Goal: Information Seeking & Learning: Learn about a topic

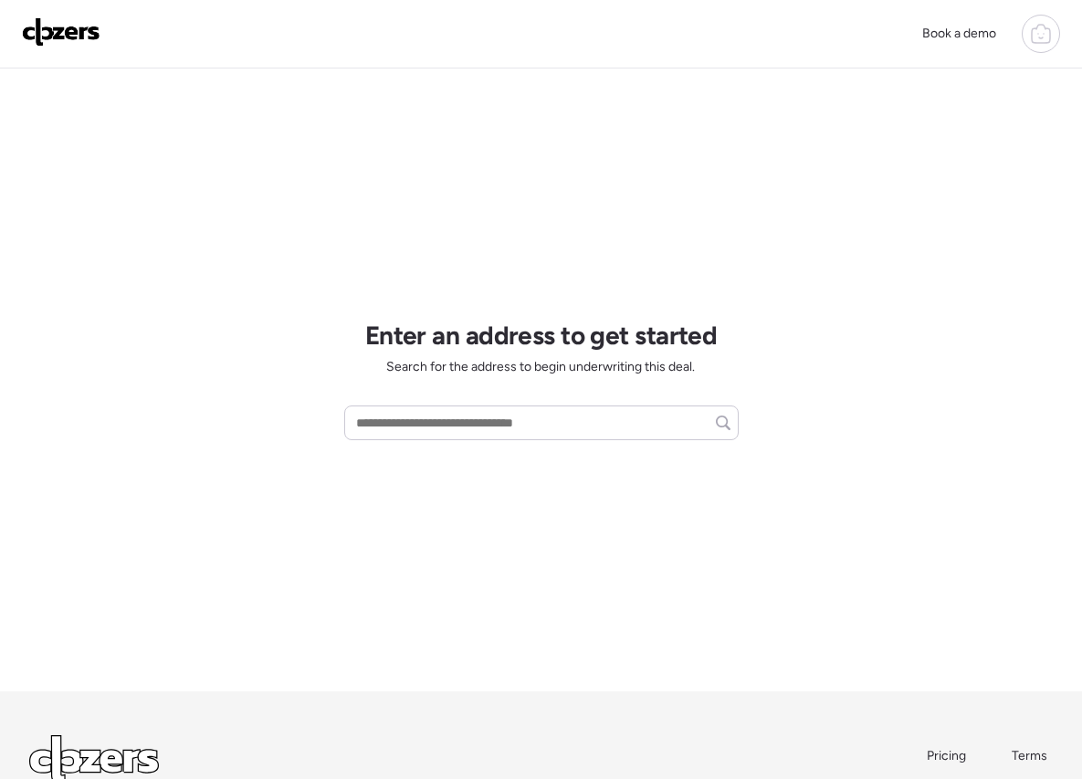
click at [1050, 32] on icon at bounding box center [1041, 34] width 22 height 22
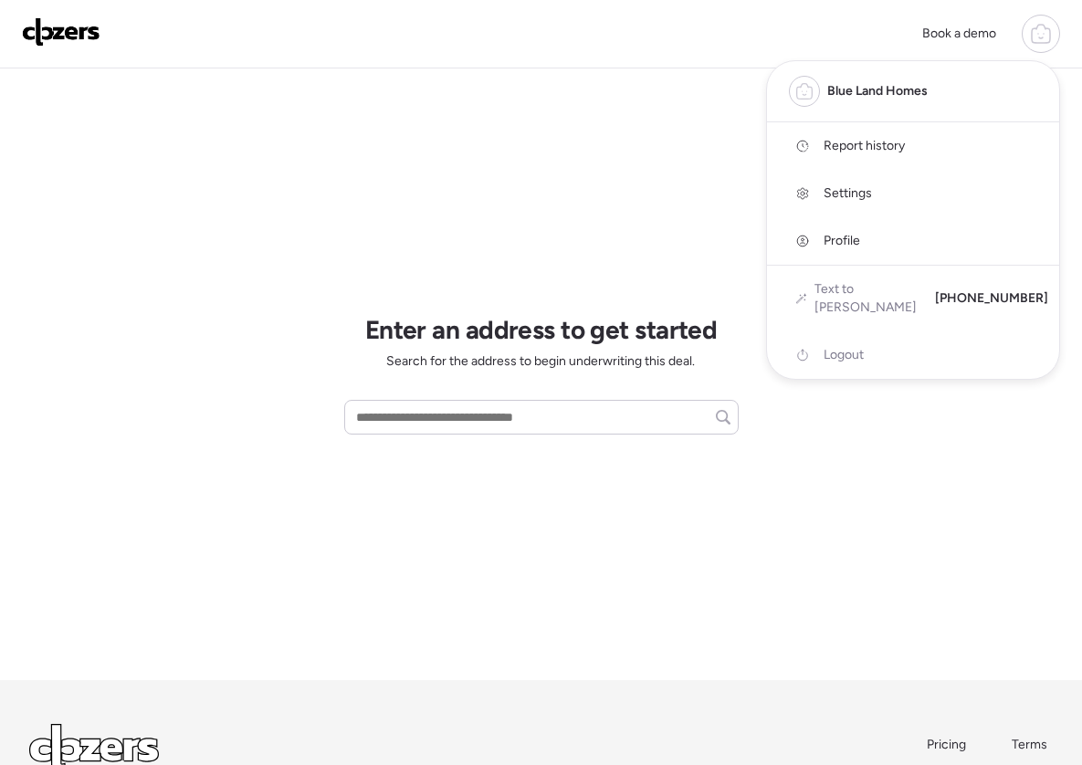
click at [966, 139] on link "Report history" at bounding box center [913, 145] width 292 height 47
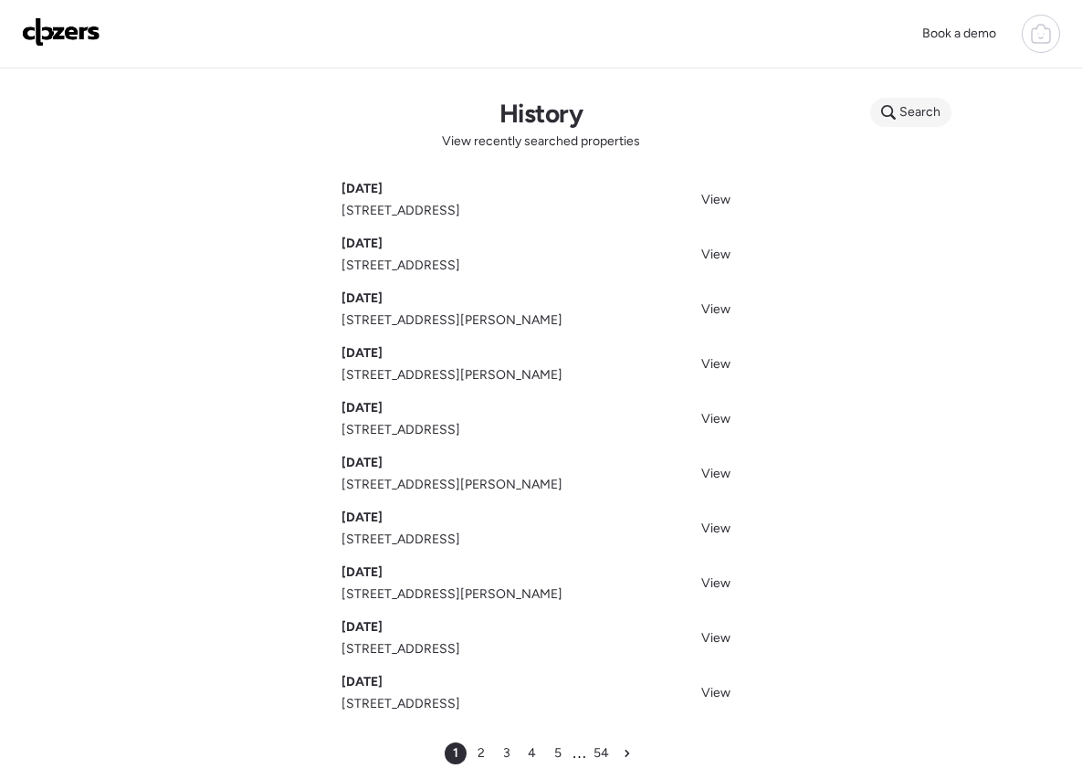
click at [913, 101] on div "Search" at bounding box center [910, 112] width 81 height 29
click at [945, 122] on input "text" at bounding box center [945, 115] width 135 height 26
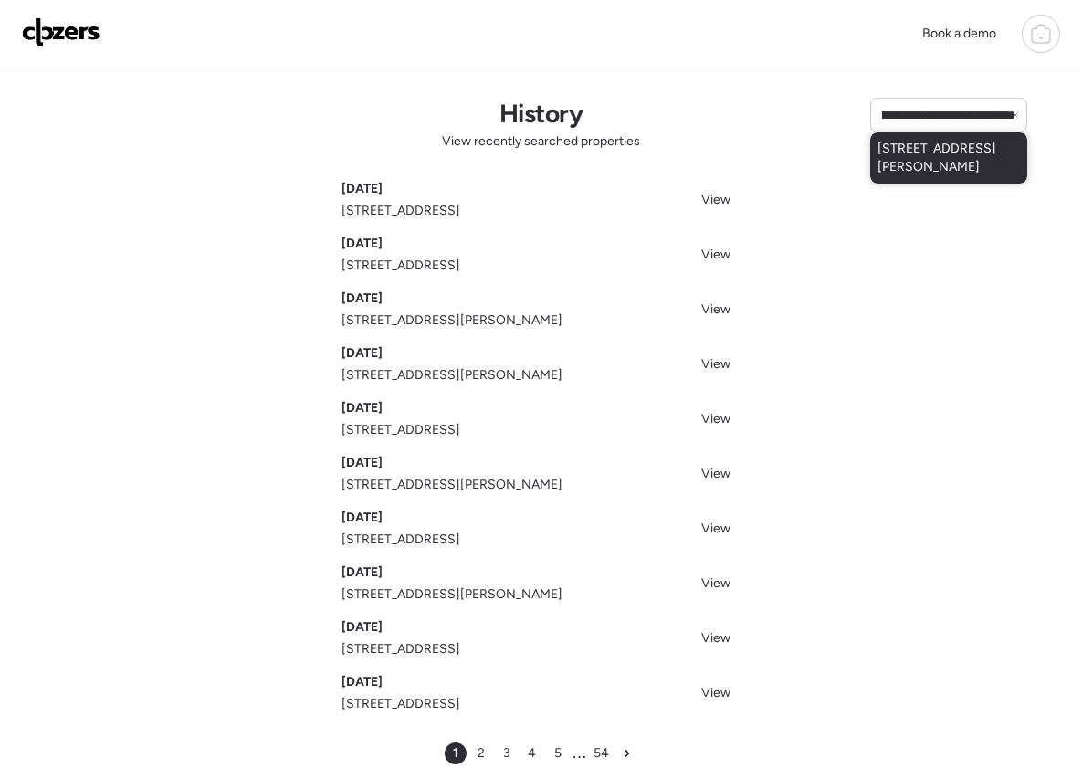
type input "**********"
click at [944, 144] on span "70 Shawnee Ln, Florissant, MO, 63033" at bounding box center [949, 158] width 142 height 37
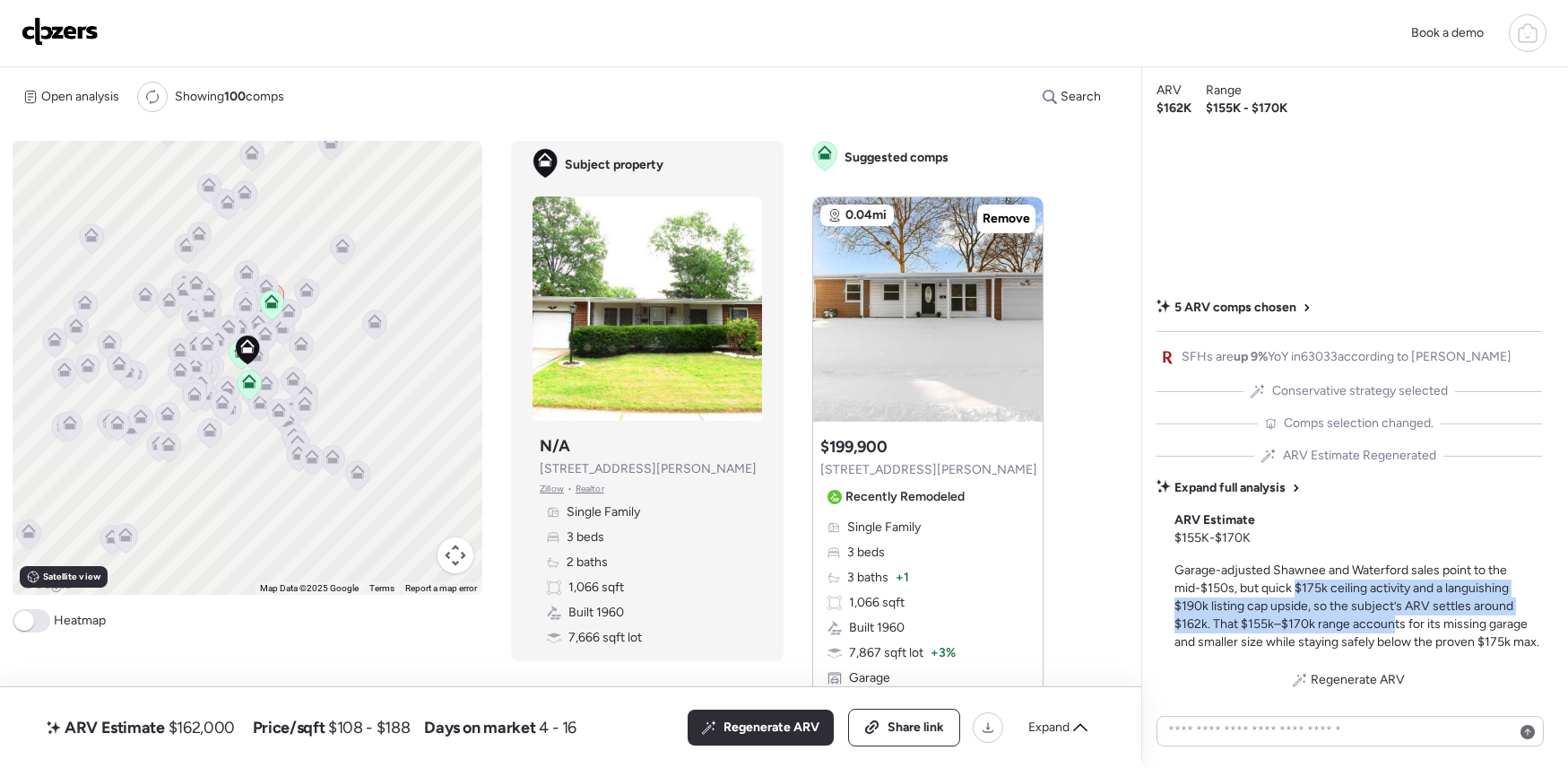
drag, startPoint x: 1304, startPoint y: 596, endPoint x: 1395, endPoint y: 618, distance: 93.6
click at [1395, 618] on div "Garage-adjusted Shawnee and Waterford sales point to the mid-$150s, but quick $…" at bounding box center [1358, 606] width 367 height 89
click at [1395, 618] on span "Garage-adjusted Shawnee and Waterford sales point to the mid-$150s, but quick $…" at bounding box center [1357, 606] width 365 height 87
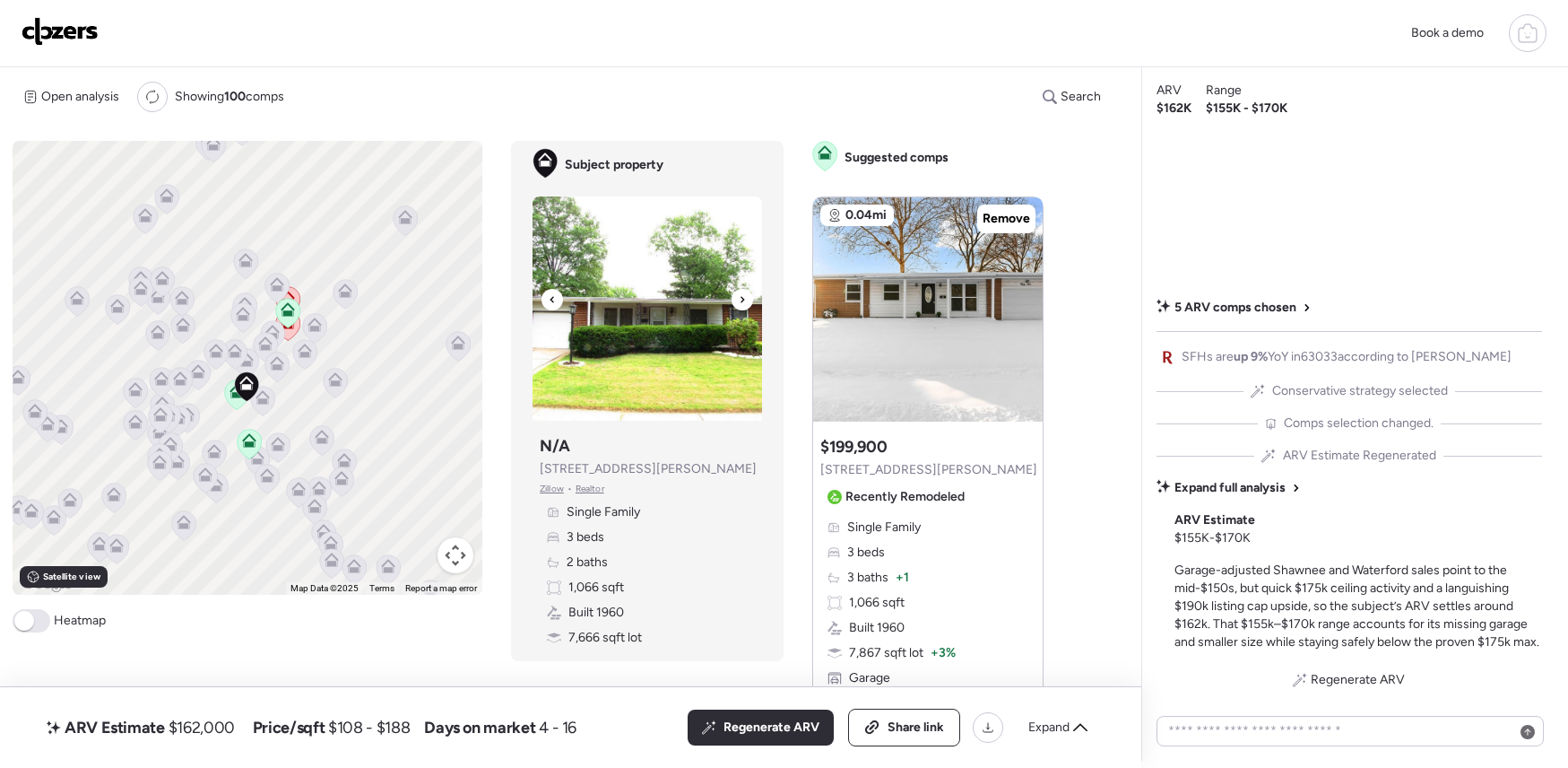
click at [746, 298] on div at bounding box center [742, 300] width 22 height 22
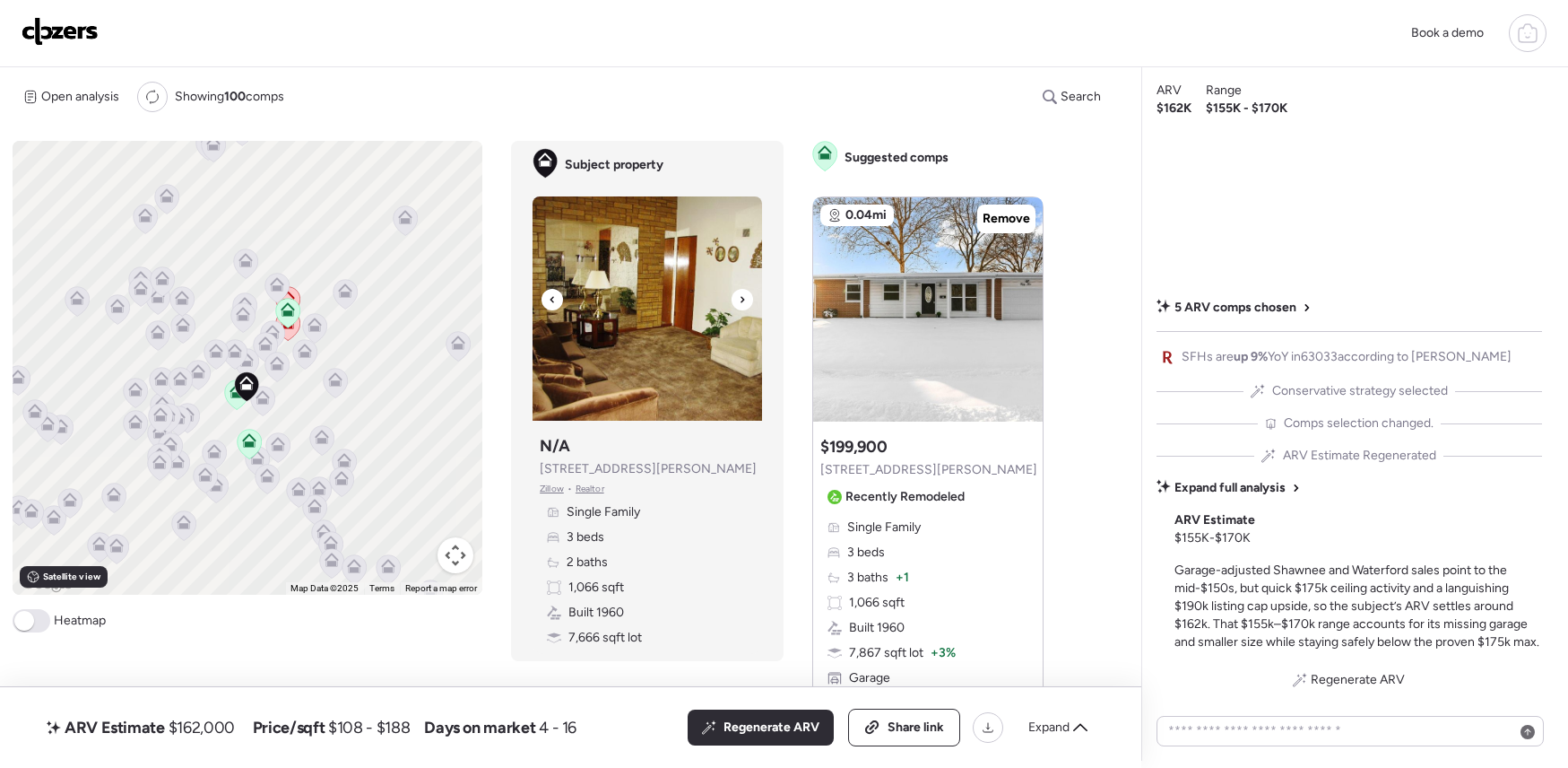
click at [746, 298] on div at bounding box center [742, 300] width 22 height 22
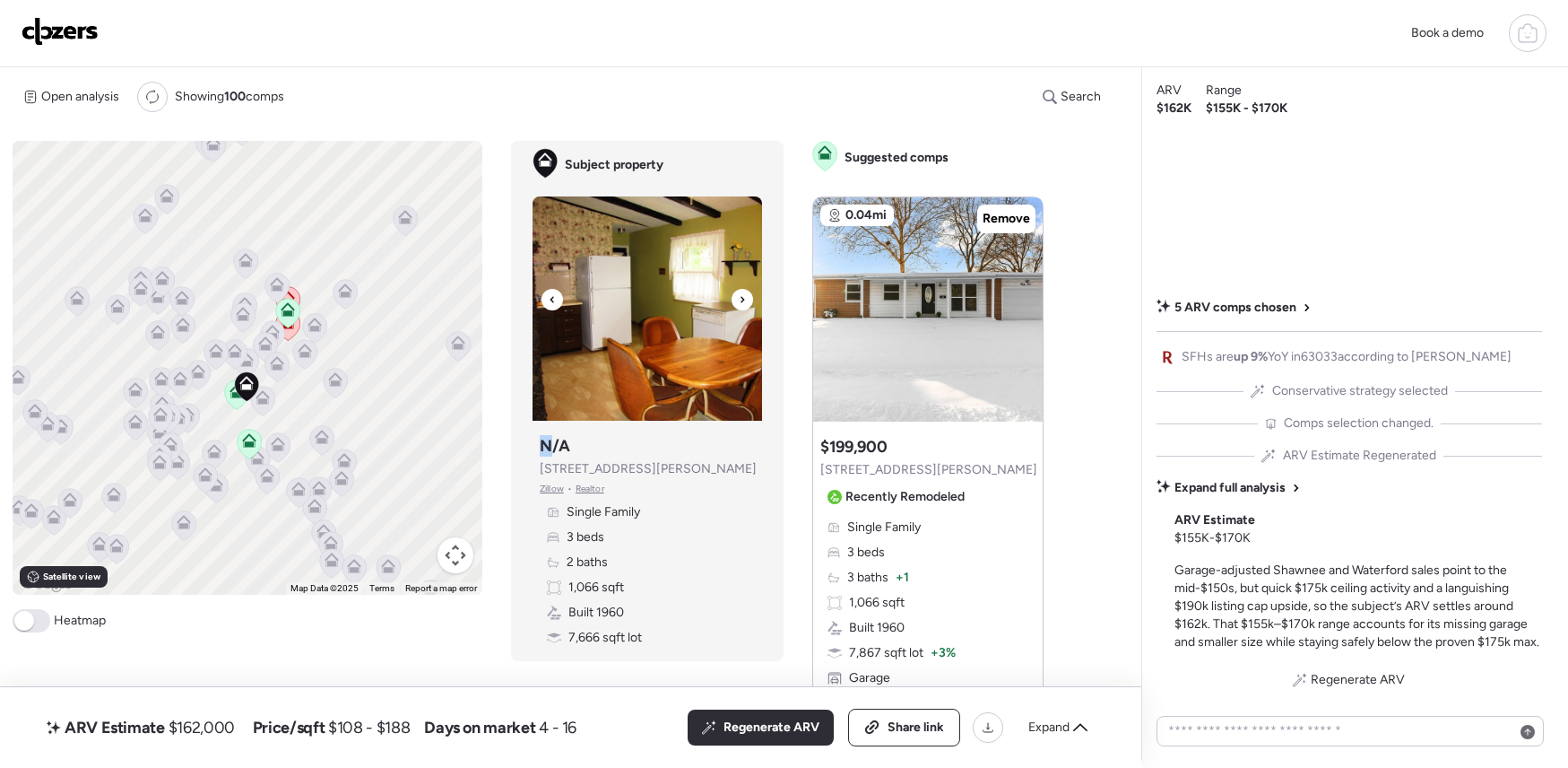
click at [746, 298] on div at bounding box center [742, 300] width 22 height 22
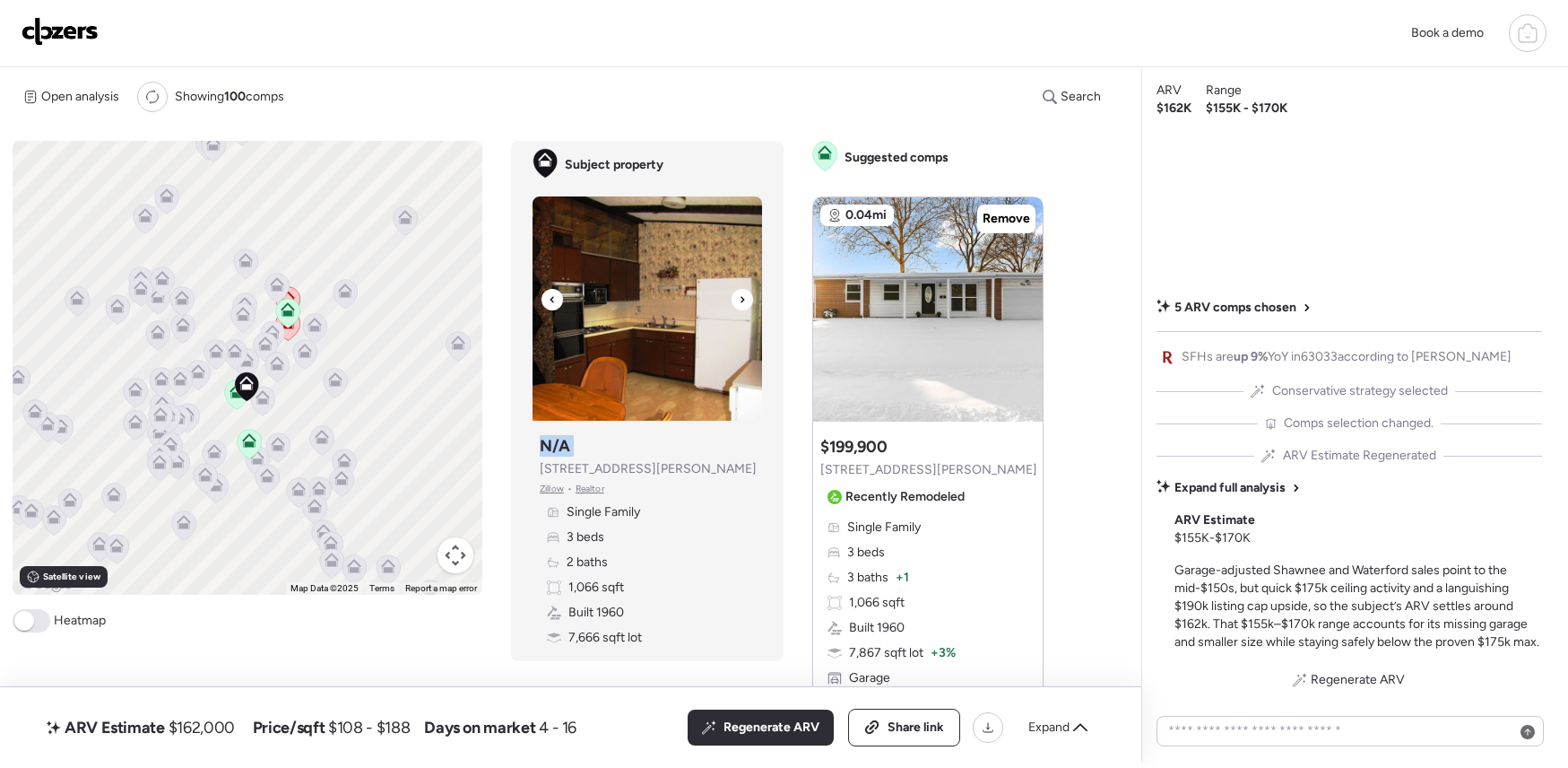
click at [746, 298] on div at bounding box center [742, 300] width 22 height 22
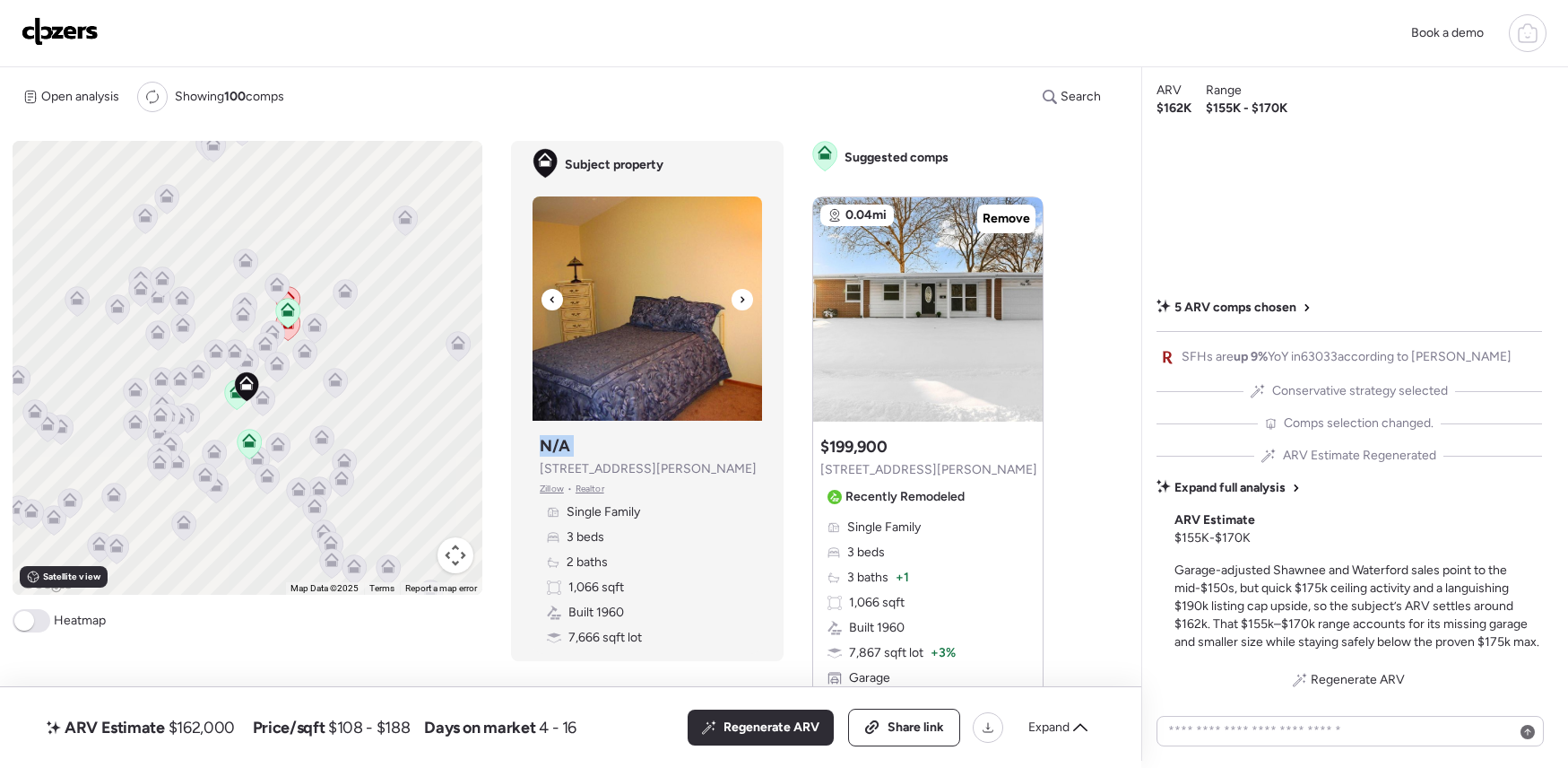
click at [746, 298] on div at bounding box center [742, 300] width 22 height 22
